Goal: Task Accomplishment & Management: Manage account settings

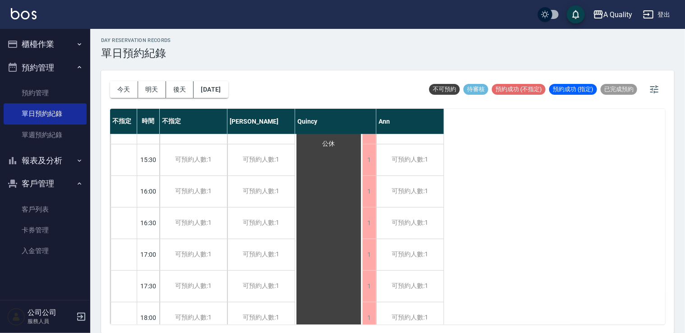
scroll to position [204, 0]
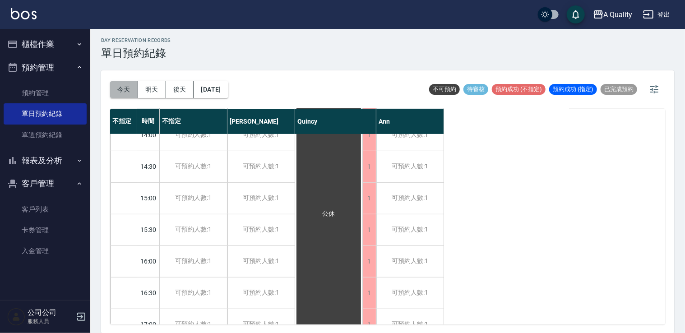
click at [126, 88] on button "今天" at bounding box center [124, 89] width 28 height 17
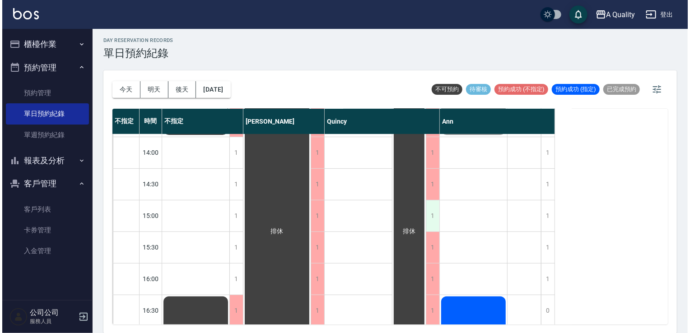
scroll to position [295, 0]
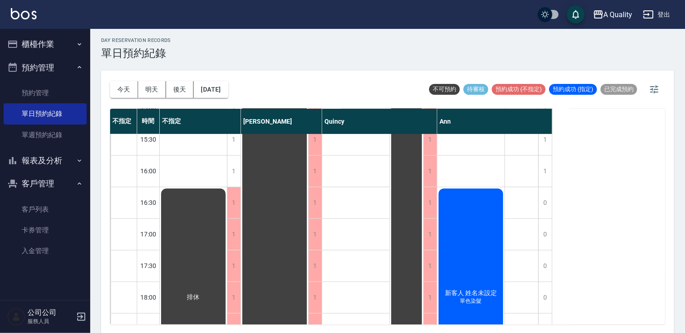
click at [459, 237] on div "新客人 姓名未設定 單色染髮" at bounding box center [470, 297] width 67 height 220
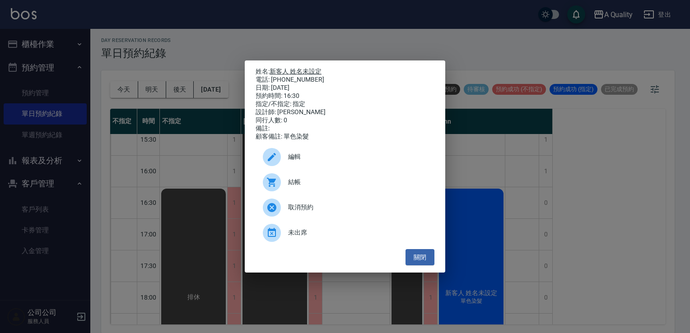
click at [291, 71] on link "新客人 姓名未設定" at bounding box center [295, 71] width 52 height 7
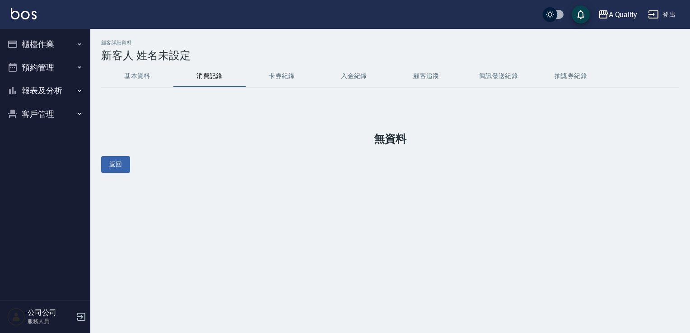
click at [141, 74] on button "基本資料" at bounding box center [137, 76] width 72 height 22
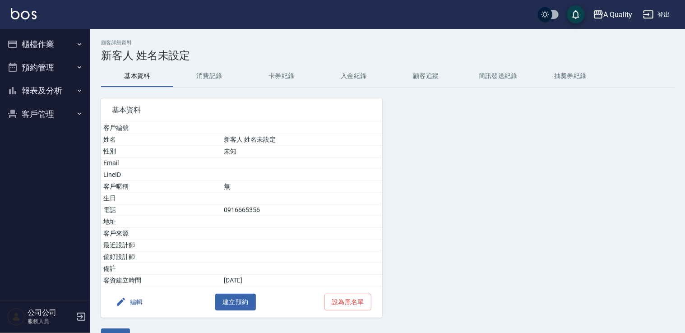
click at [130, 301] on button "編輯" at bounding box center [129, 302] width 35 height 17
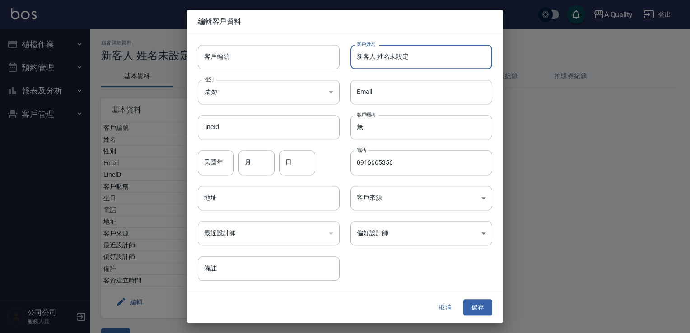
click at [412, 59] on input "新客人 姓名未設定" at bounding box center [421, 57] width 142 height 24
drag, startPoint x: 412, startPoint y: 59, endPoint x: 287, endPoint y: 77, distance: 125.9
click at [287, 77] on div "客戶編號 客戶編號 客戶姓名 新客人 姓名未設定 客戶姓名 性別 未知 UNKNOWN 性別 Email Email lineId lineId 客戶暱稱 無…" at bounding box center [339, 157] width 305 height 247
type input "c"
type input "[PERSON_NAME]"
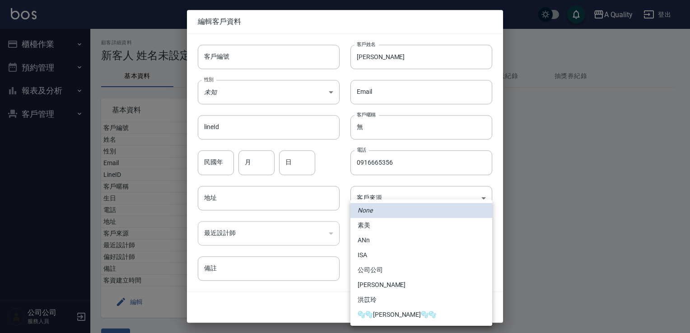
click at [406, 234] on body "A Quality 登出 櫃檯作業 打帳單 帳單列表 營業儀表板 現金收支登錄 每日結帳 排班表 現場電腦打卡 預約管理 預約管理 單日預約紀錄 單週預約紀錄…" at bounding box center [345, 178] width 690 height 356
click at [367, 237] on li "ANn" at bounding box center [421, 240] width 142 height 15
type input "3a9844c4-dbcb-4a52-83c4-0a63458f87ec"
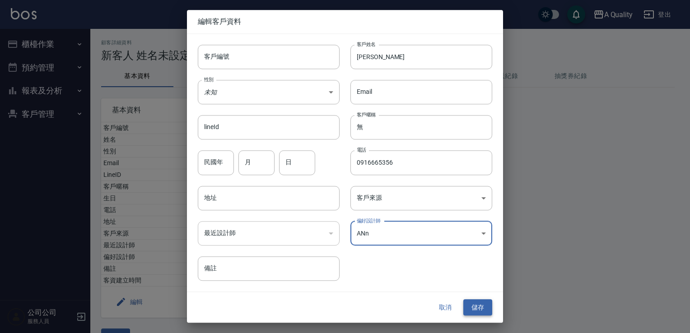
click at [476, 299] on button "儲存" at bounding box center [477, 307] width 29 height 17
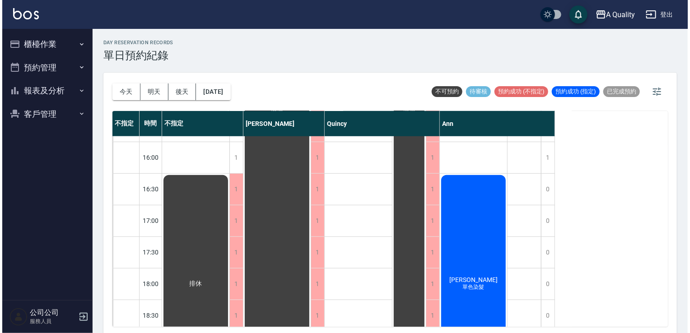
scroll to position [361, 0]
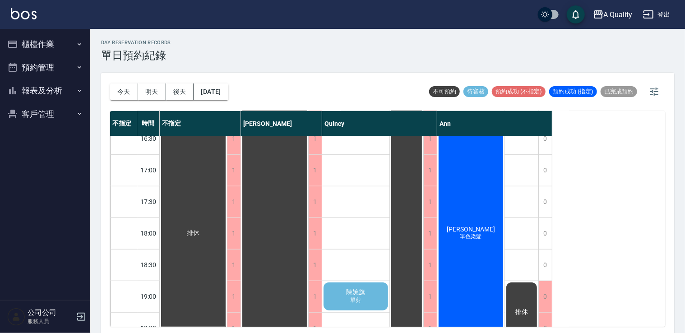
click at [478, 223] on div "黃珮慈 單色染髮" at bounding box center [470, 233] width 67 height 220
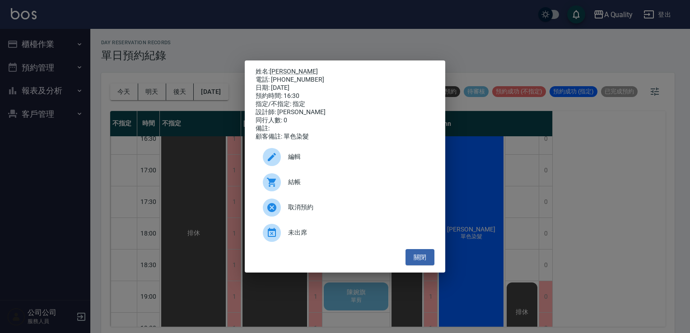
drag, startPoint x: 271, startPoint y: 64, endPoint x: 285, endPoint y: 73, distance: 16.7
click at [285, 73] on div "姓名: 黃珮慈 電話: 0916665356 日期: 2025/09/17 預約時間: 16:30 指定/不指定: 指定 設計師: Ann 同行人數: 0 備…" at bounding box center [344, 104] width 179 height 73
drag, startPoint x: 271, startPoint y: 63, endPoint x: 315, endPoint y: 77, distance: 46.0
click at [315, 77] on div "姓名: 黃珮慈 電話: 0916665356 日期: 2025/09/17 預約時間: 16:30 指定/不指定: 指定 設計師: Ann 同行人數: 0 備…" at bounding box center [345, 166] width 200 height 213
drag, startPoint x: 315, startPoint y: 77, endPoint x: 301, endPoint y: 79, distance: 14.1
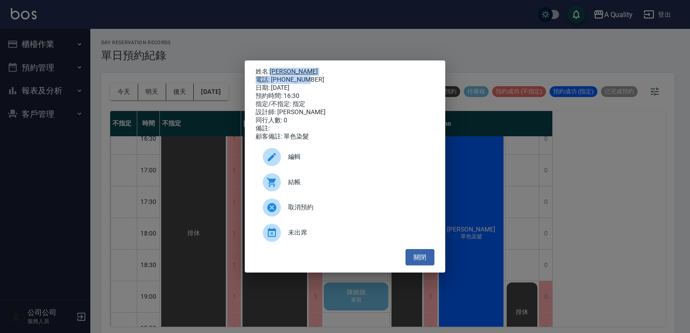
copy div "黃珮慈 電話: 0916665356"
